Goal: Task Accomplishment & Management: Use online tool/utility

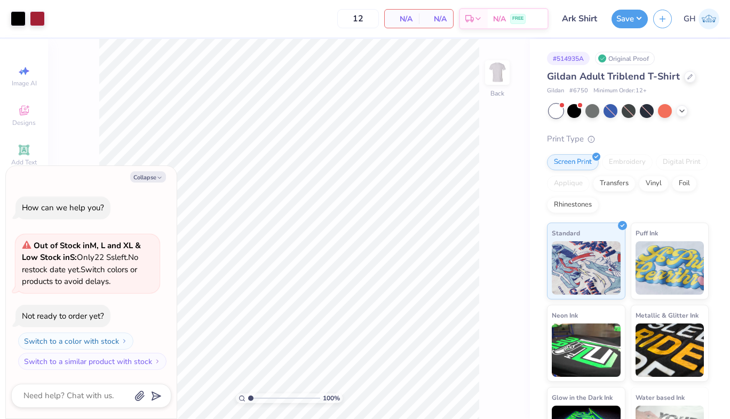
click at [153, 178] on button "Collapse" at bounding box center [148, 176] width 36 height 11
type textarea "x"
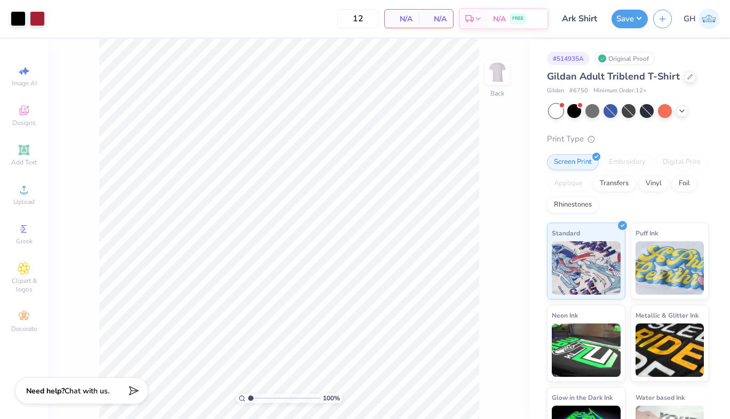
click at [686, 79] on div at bounding box center [690, 77] width 12 height 12
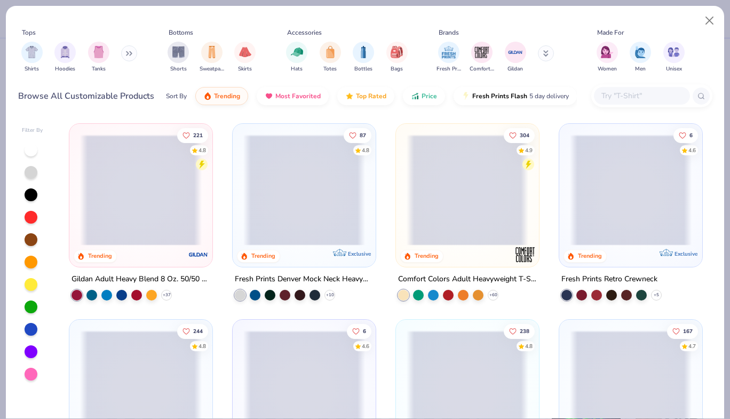
click at [642, 99] on input "text" at bounding box center [641, 96] width 82 height 12
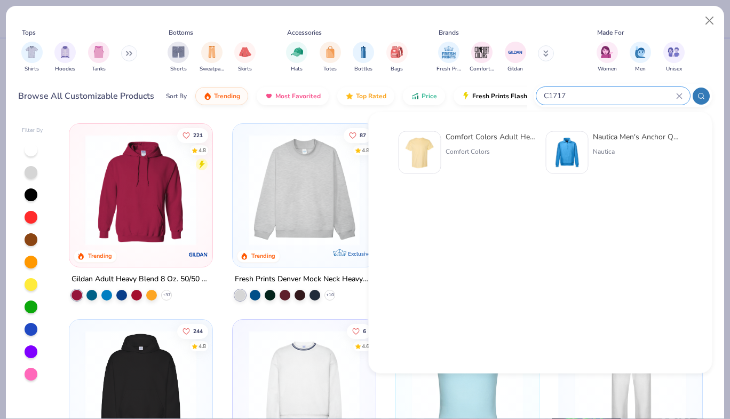
type input "C1717"
click at [425, 147] on img at bounding box center [419, 152] width 33 height 33
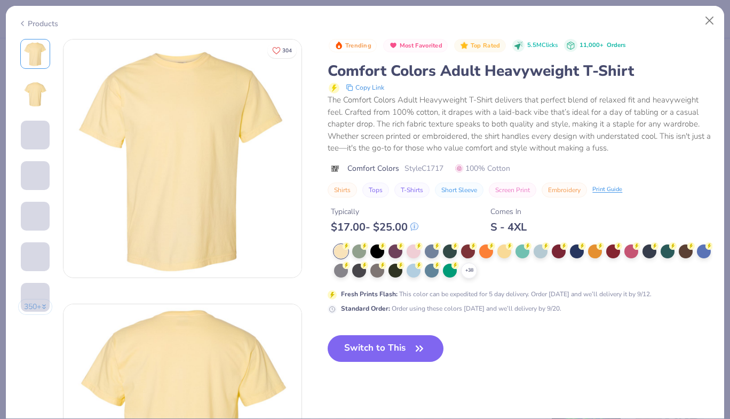
click at [0, 0] on polyline at bounding box center [0, 0] width 0 height 0
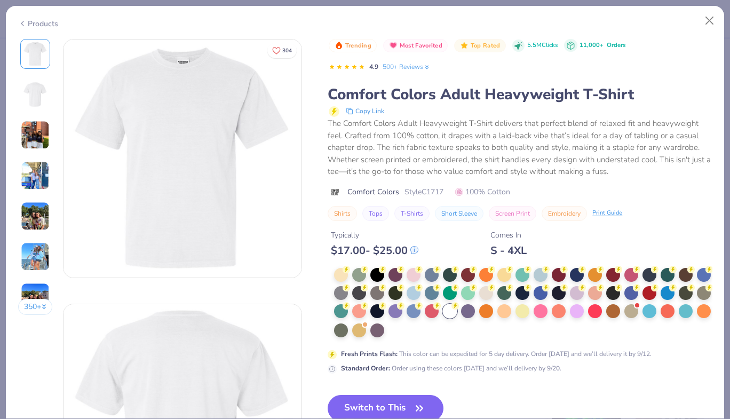
drag, startPoint x: 487, startPoint y: 271, endPoint x: 486, endPoint y: 315, distance: 43.8
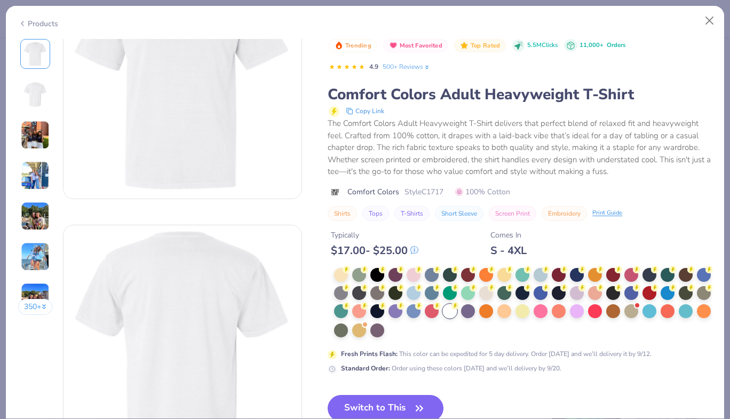
scroll to position [79, 0]
click at [398, 404] on button "Switch to This" at bounding box center [385, 408] width 116 height 27
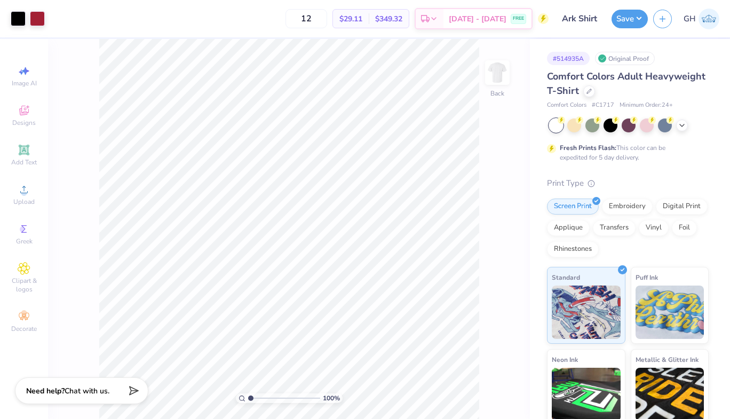
click at [622, 25] on button "Save" at bounding box center [629, 19] width 36 height 19
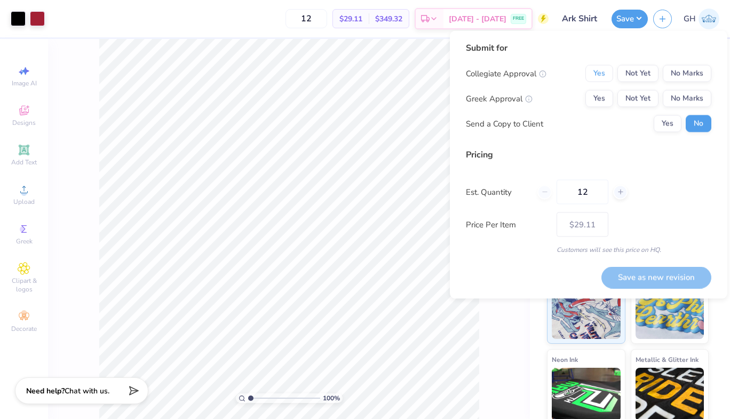
click at [597, 76] on button "Yes" at bounding box center [599, 73] width 28 height 17
click at [693, 98] on button "No Marks" at bounding box center [686, 98] width 49 height 17
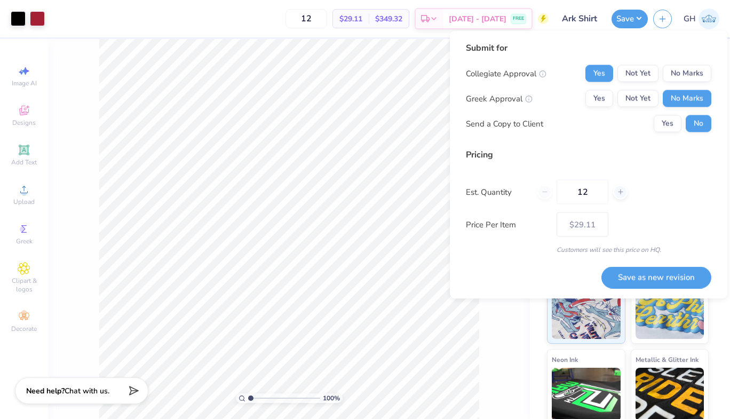
click at [642, 283] on button "Save as new revision" at bounding box center [656, 277] width 110 height 22
type input "$29.11"
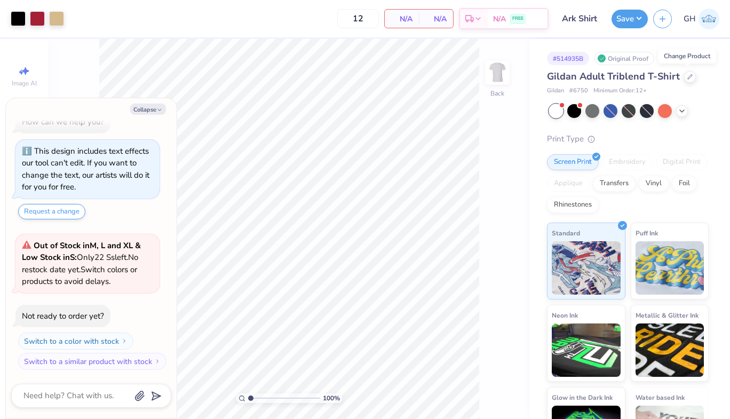
click at [684, 76] on div at bounding box center [690, 77] width 12 height 12
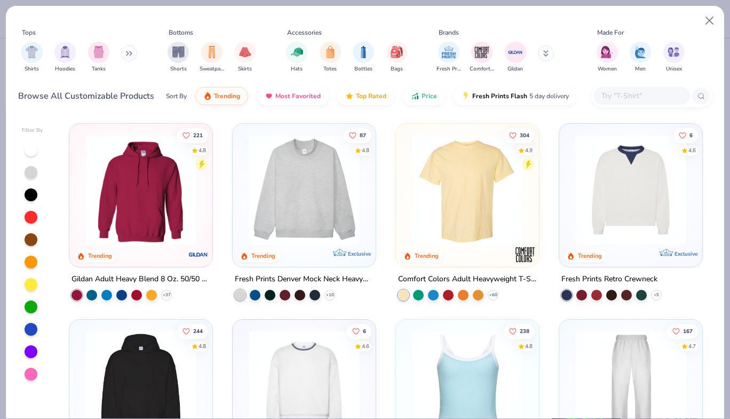
type textarea "x"
click at [652, 98] on input "text" at bounding box center [641, 96] width 82 height 12
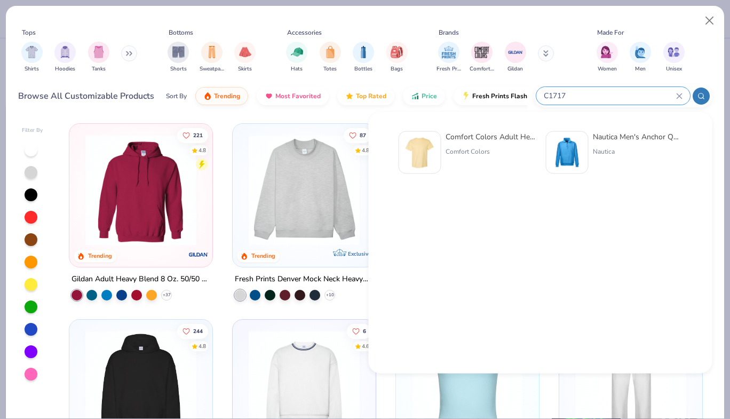
type input "C1717"
click at [467, 147] on div "Comfort Colors" at bounding box center [490, 152] width 90 height 10
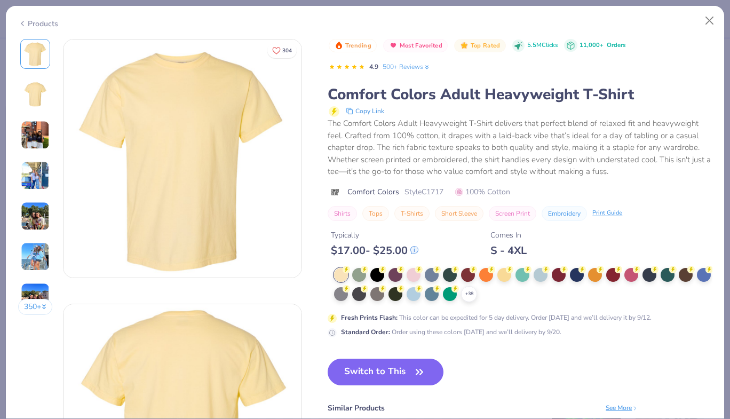
click at [477, 290] on div "+ 38" at bounding box center [469, 294] width 16 height 16
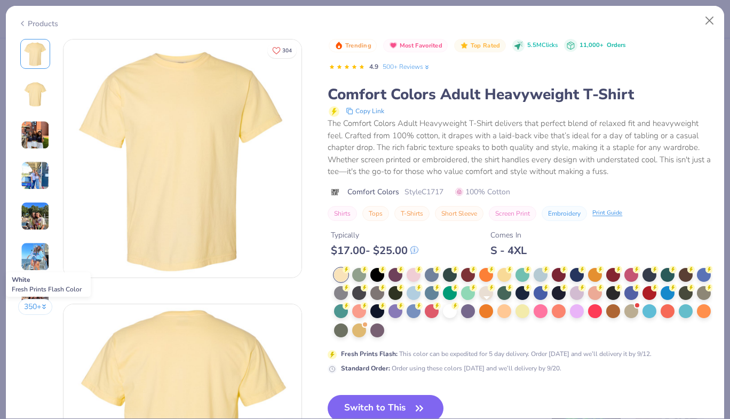
click at [457, 309] on div at bounding box center [450, 311] width 14 height 14
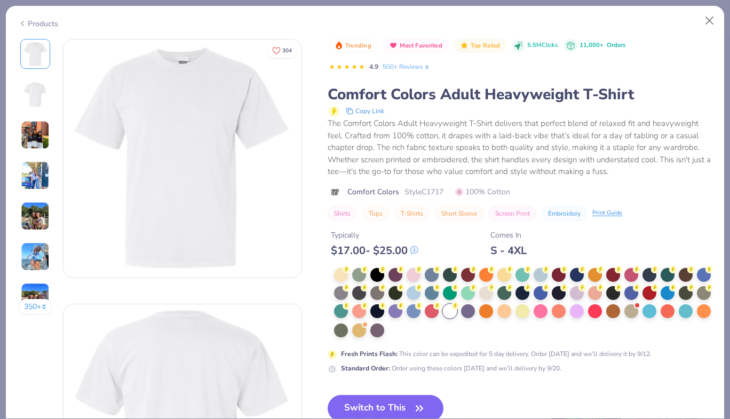
scroll to position [147, 0]
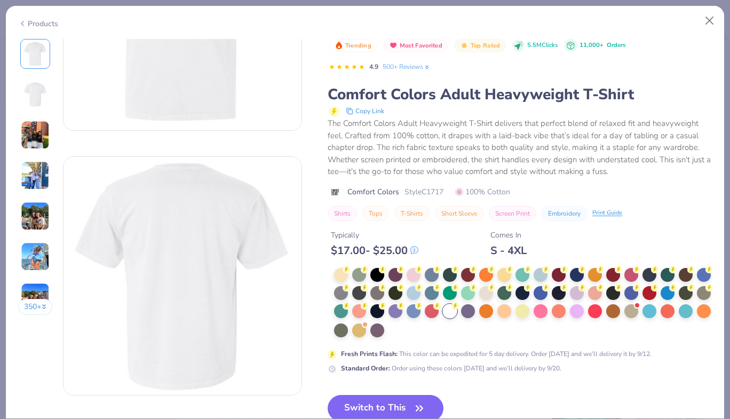
click at [415, 401] on icon "button" at bounding box center [419, 408] width 15 height 15
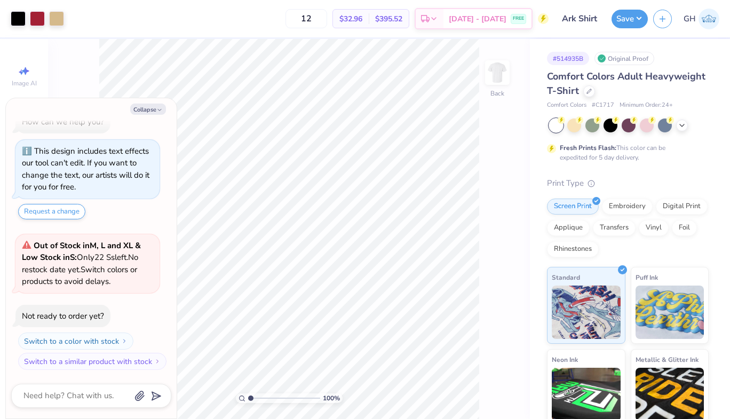
click at [629, 17] on button "Save" at bounding box center [629, 19] width 36 height 19
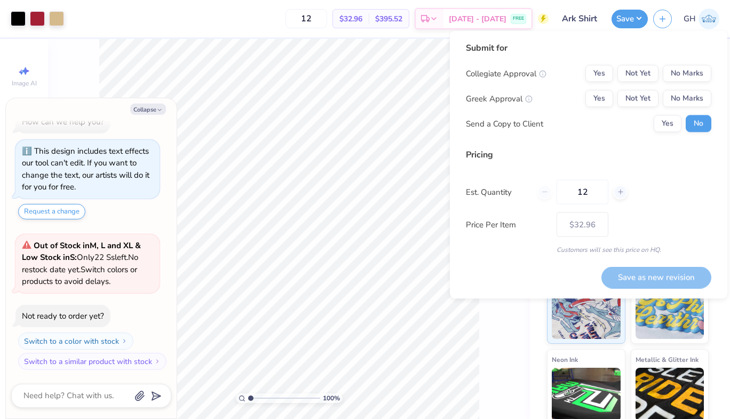
type textarea "x"
click at [678, 68] on button "No Marks" at bounding box center [686, 73] width 49 height 17
click at [594, 76] on button "Yes" at bounding box center [599, 73] width 28 height 17
click at [701, 100] on button "No Marks" at bounding box center [686, 98] width 49 height 17
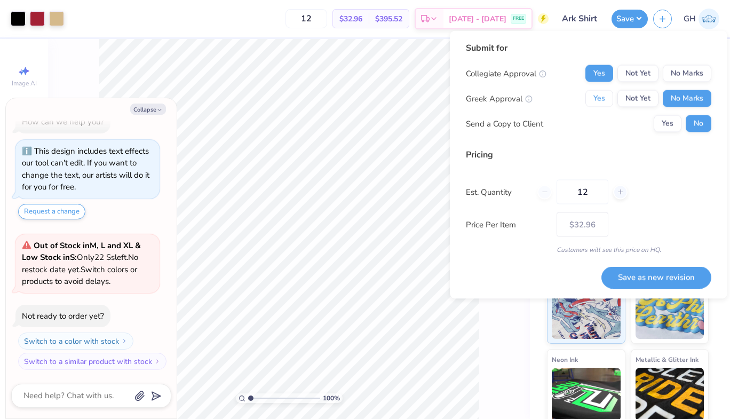
click at [603, 103] on button "Yes" at bounding box center [599, 98] width 28 height 17
click at [661, 279] on button "Save as new revision" at bounding box center [656, 277] width 110 height 22
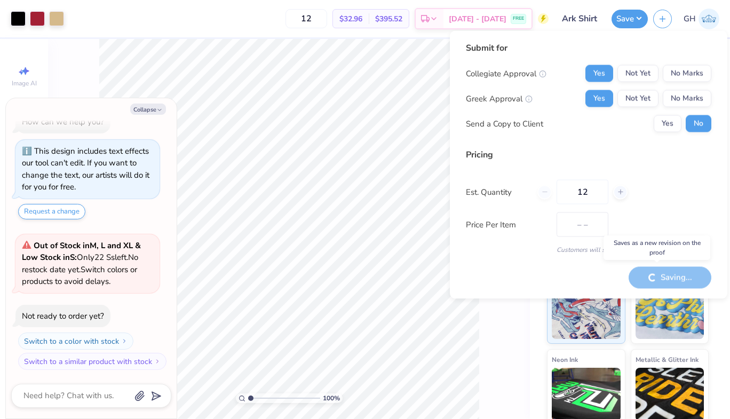
type input "$32.96"
type textarea "x"
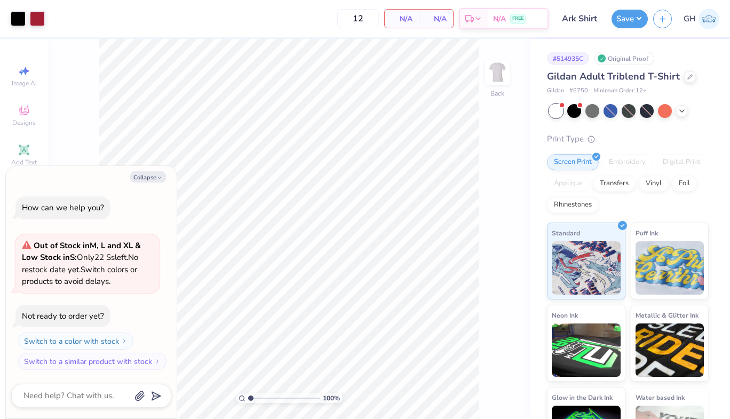
click at [685, 81] on div at bounding box center [690, 77] width 12 height 12
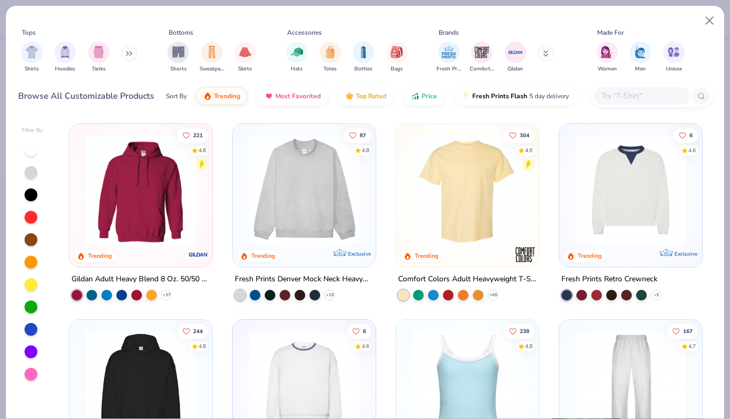
type textarea "x"
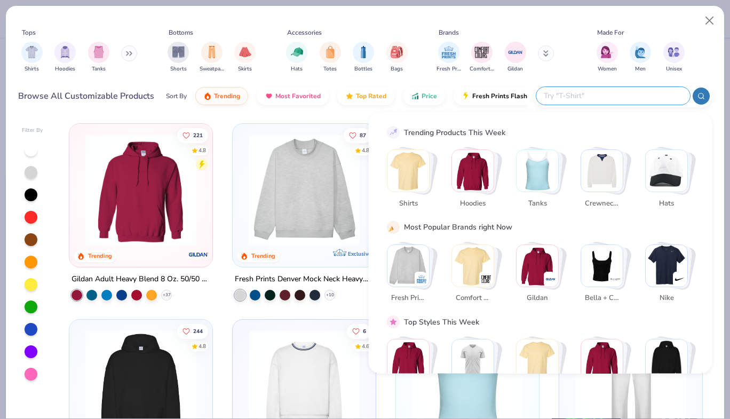
click at [631, 99] on input "text" at bounding box center [612, 96] width 140 height 12
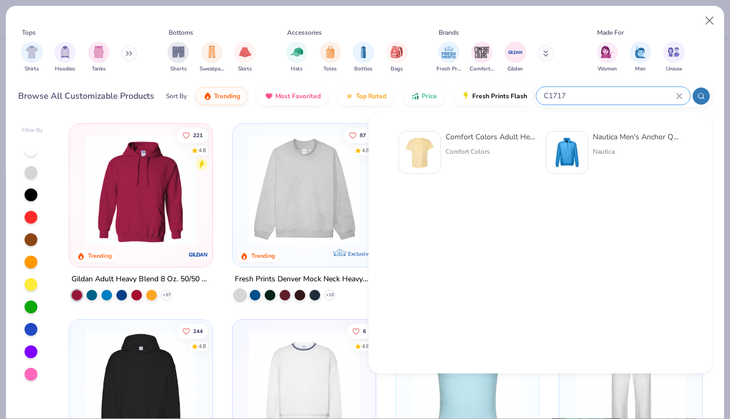
type input "C1717"
click at [431, 145] on img at bounding box center [419, 152] width 33 height 33
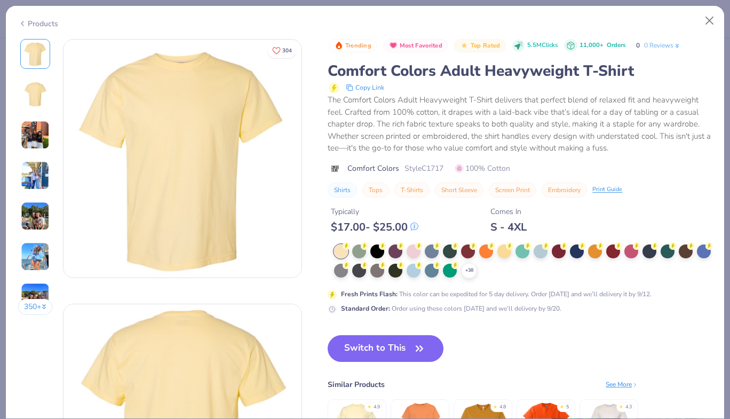
click at [490, 273] on div "Comfort Colors Adult Heavyweight T-Shirt Comfort Colors Nautica Men's Anchor Qu…" at bounding box center [540, 249] width 307 height 247
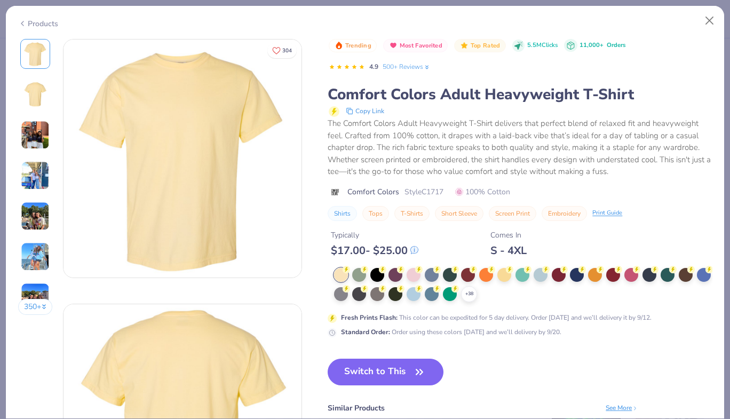
click at [0, 0] on icon at bounding box center [0, 0] width 0 height 0
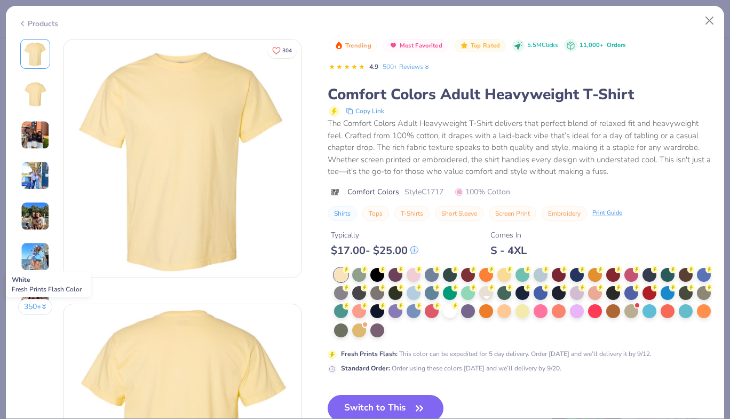
click at [457, 312] on div at bounding box center [450, 311] width 14 height 14
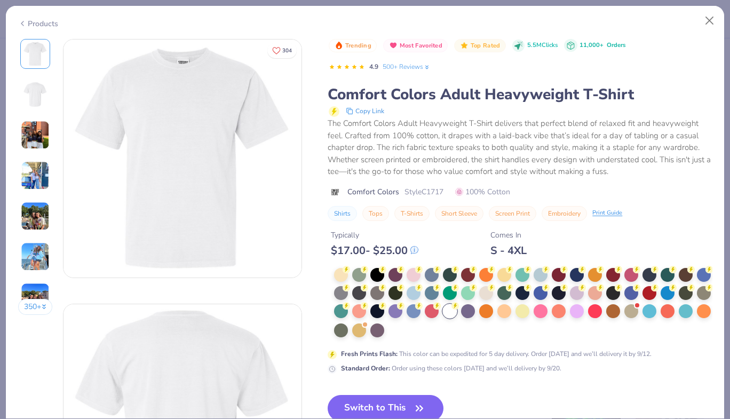
click at [370, 403] on button "Switch to This" at bounding box center [385, 408] width 116 height 27
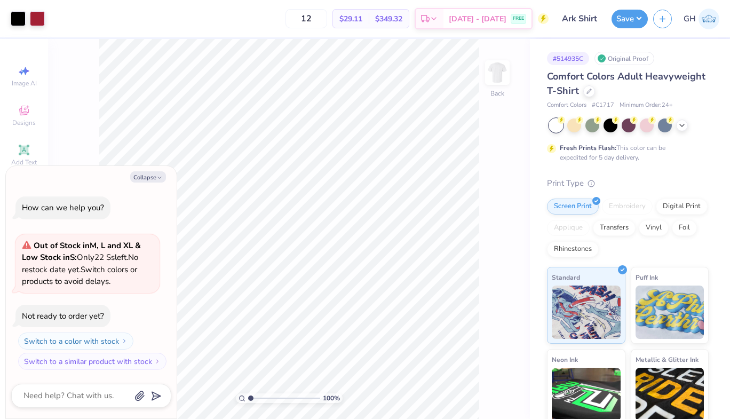
click at [626, 20] on button "Save" at bounding box center [629, 19] width 36 height 19
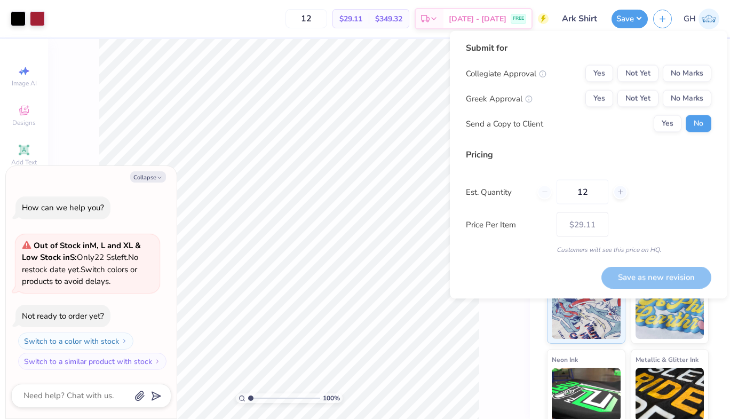
type textarea "x"
click at [599, 79] on button "Yes" at bounding box center [599, 73] width 28 height 17
click at [599, 102] on button "Yes" at bounding box center [599, 98] width 28 height 17
click at [667, 277] on button "Save as new revision" at bounding box center [656, 277] width 110 height 22
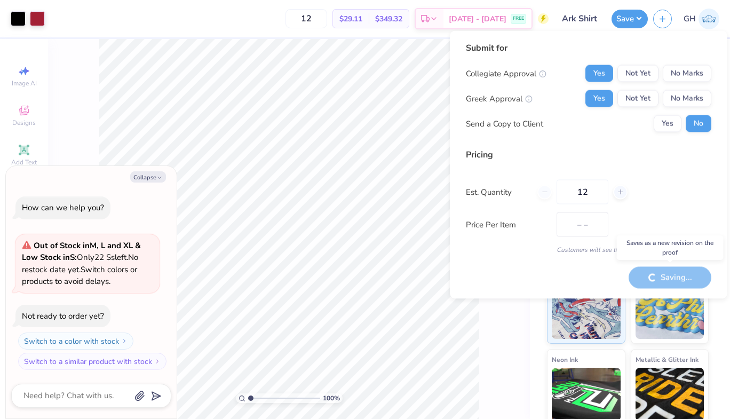
type input "$29.11"
type textarea "x"
type input "– –"
